Goal: Task Accomplishment & Management: Use online tool/utility

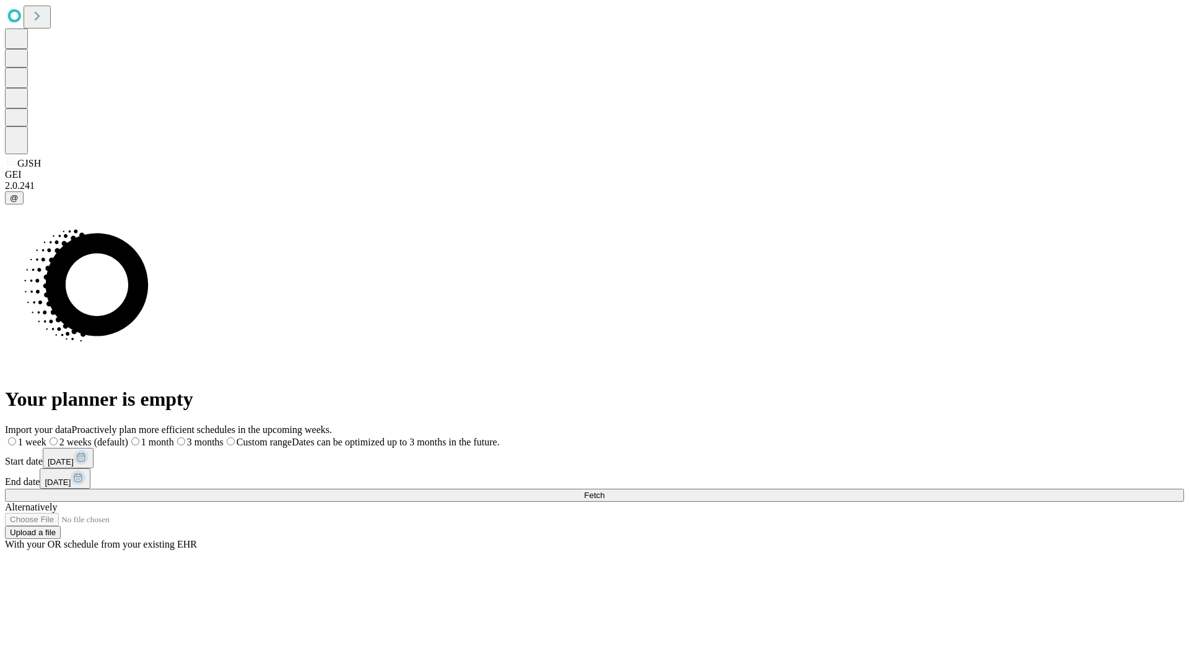
click at [605, 491] on span "Fetch" at bounding box center [594, 495] width 20 height 9
